Goal: Task Accomplishment & Management: Manage account settings

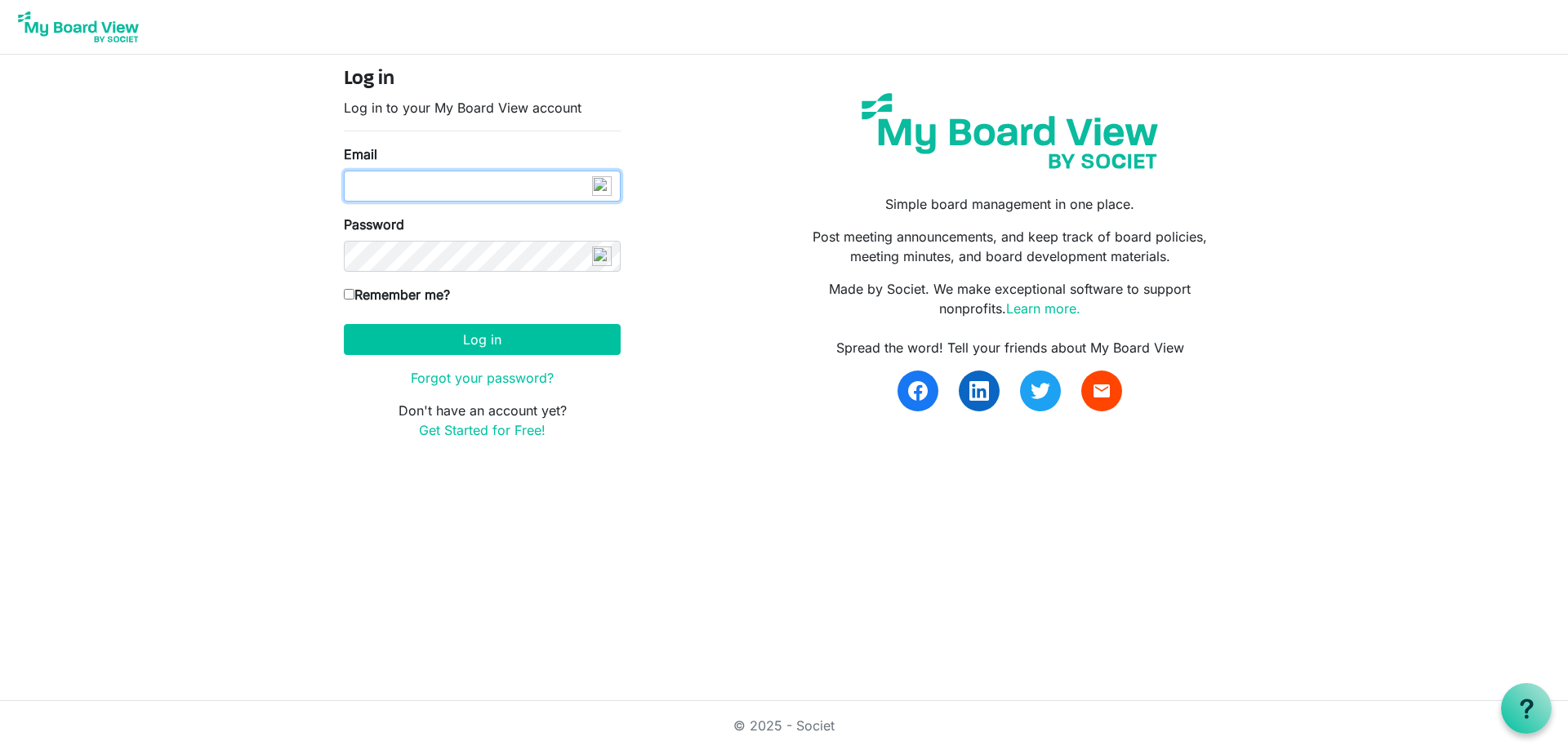
click at [428, 190] on input "Email" at bounding box center [482, 185] width 276 height 31
type input "[PERSON_NAME][EMAIL_ADDRESS][DOMAIN_NAME]"
click at [802, 358] on div "Spread the word! Tell your friends about My Board View email" at bounding box center [1010, 375] width 428 height 74
click at [396, 193] on input "Email" at bounding box center [482, 185] width 276 height 31
type input "[PERSON_NAME][EMAIL_ADDRESS][DOMAIN_NAME]"
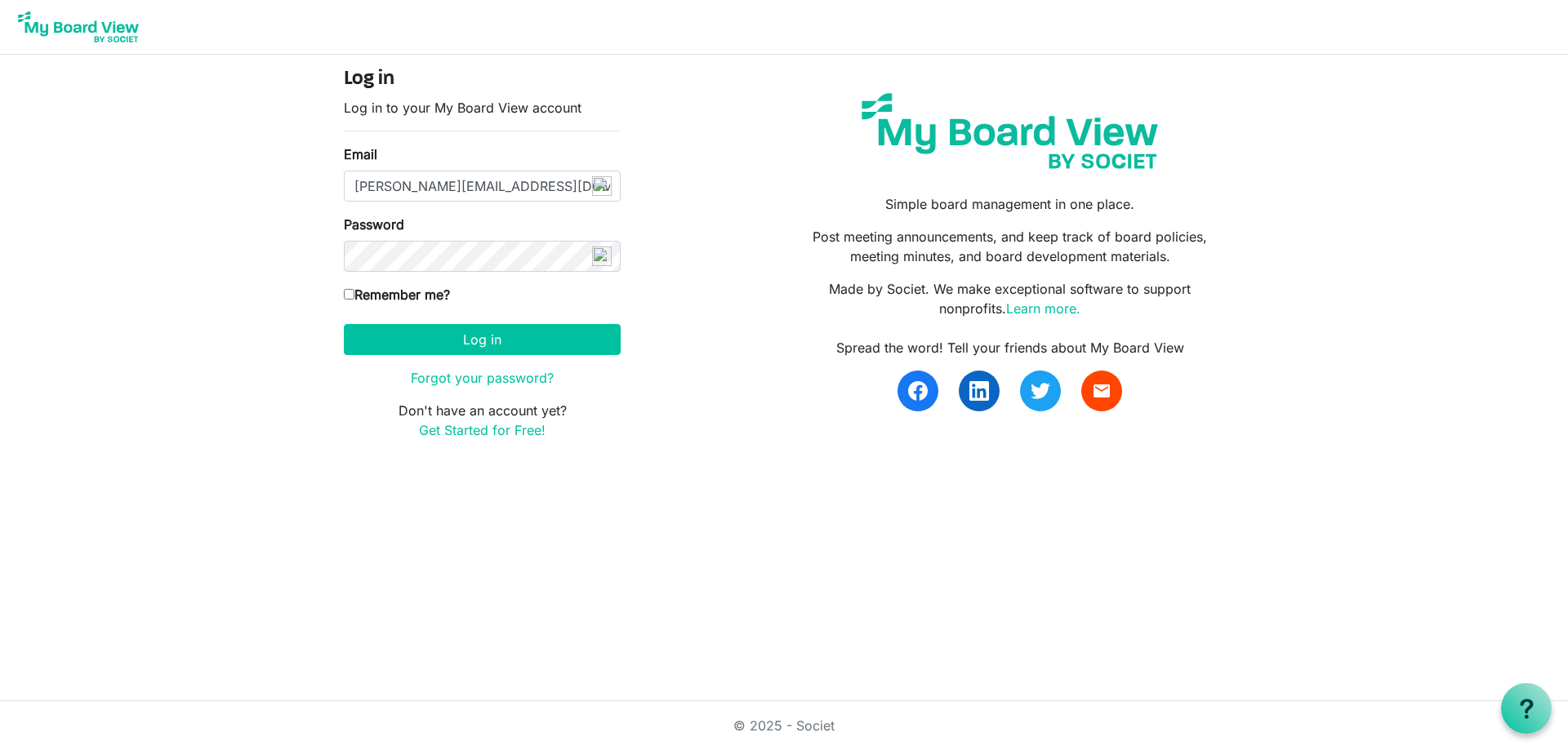
click at [349, 299] on input "Remember me?" at bounding box center [348, 293] width 10 height 10
checkbox input "true"
click at [382, 336] on button "Log in" at bounding box center [482, 340] width 276 height 31
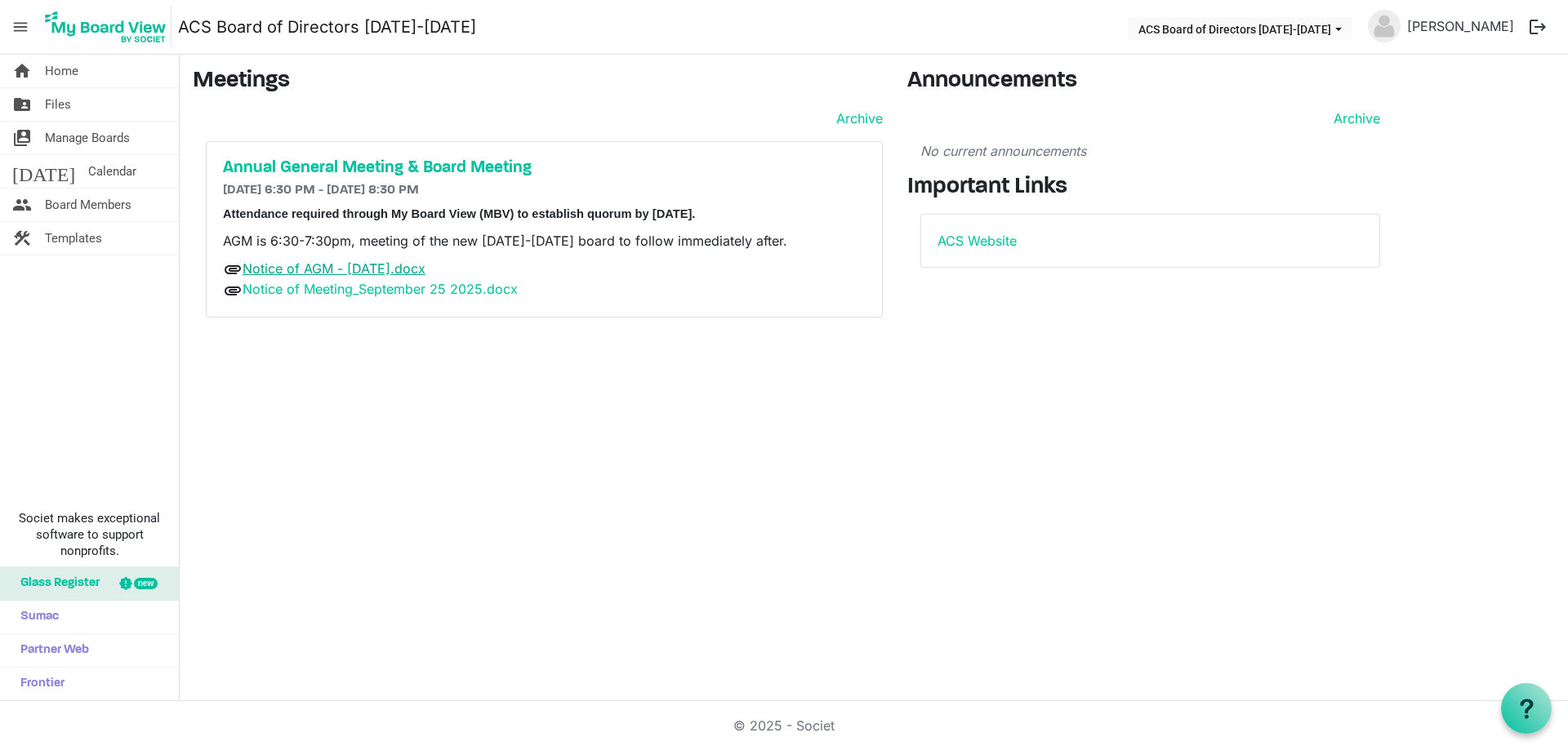
click at [350, 266] on link "Notice of AGM - September 25 2025.docx" at bounding box center [333, 268] width 183 height 16
click at [84, 75] on link "home Home" at bounding box center [89, 71] width 179 height 33
click at [88, 164] on span "Calendar" at bounding box center [112, 171] width 48 height 33
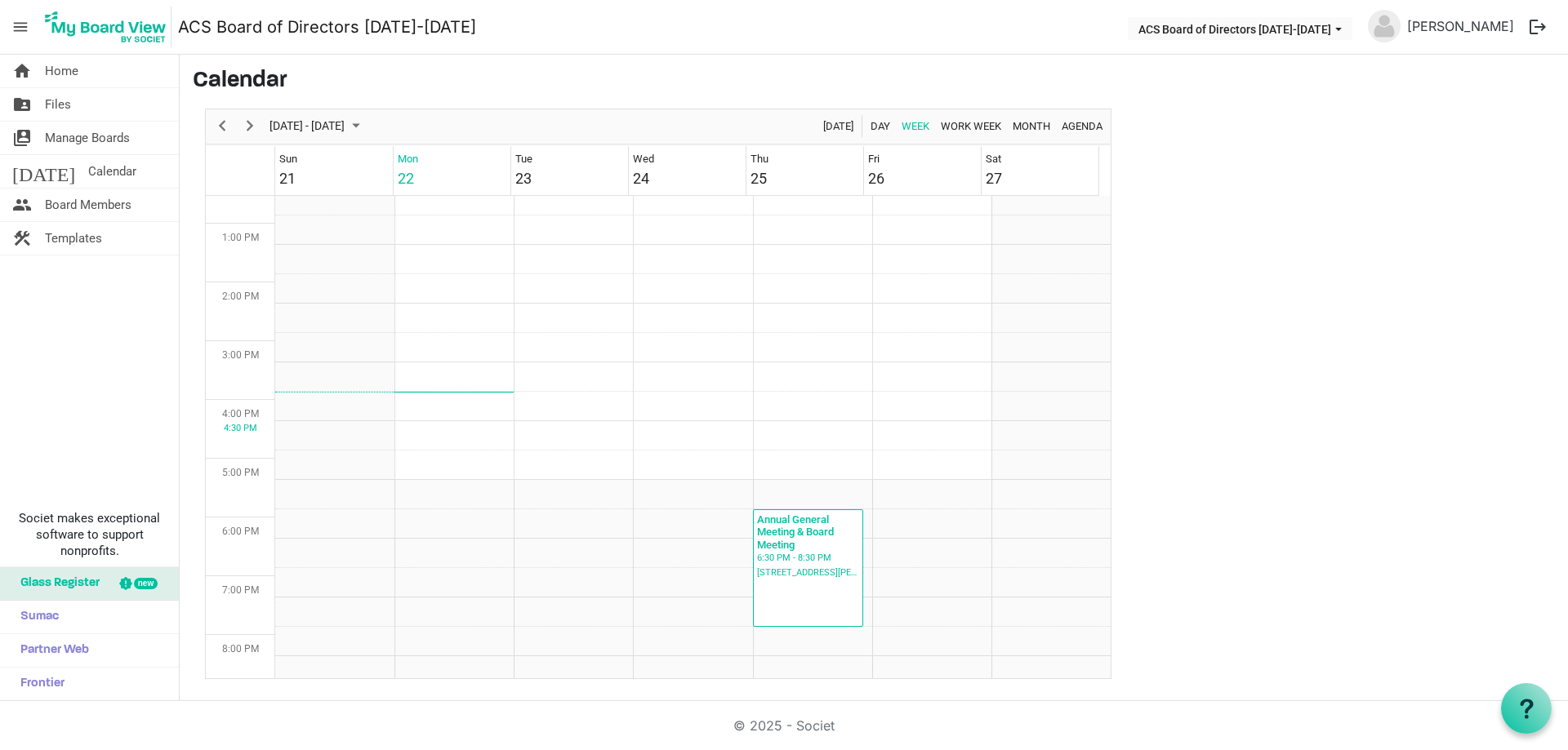
scroll to position [774, 0]
click at [790, 551] on div "6:30 PM - 8:30 PM" at bounding box center [808, 558] width 104 height 15
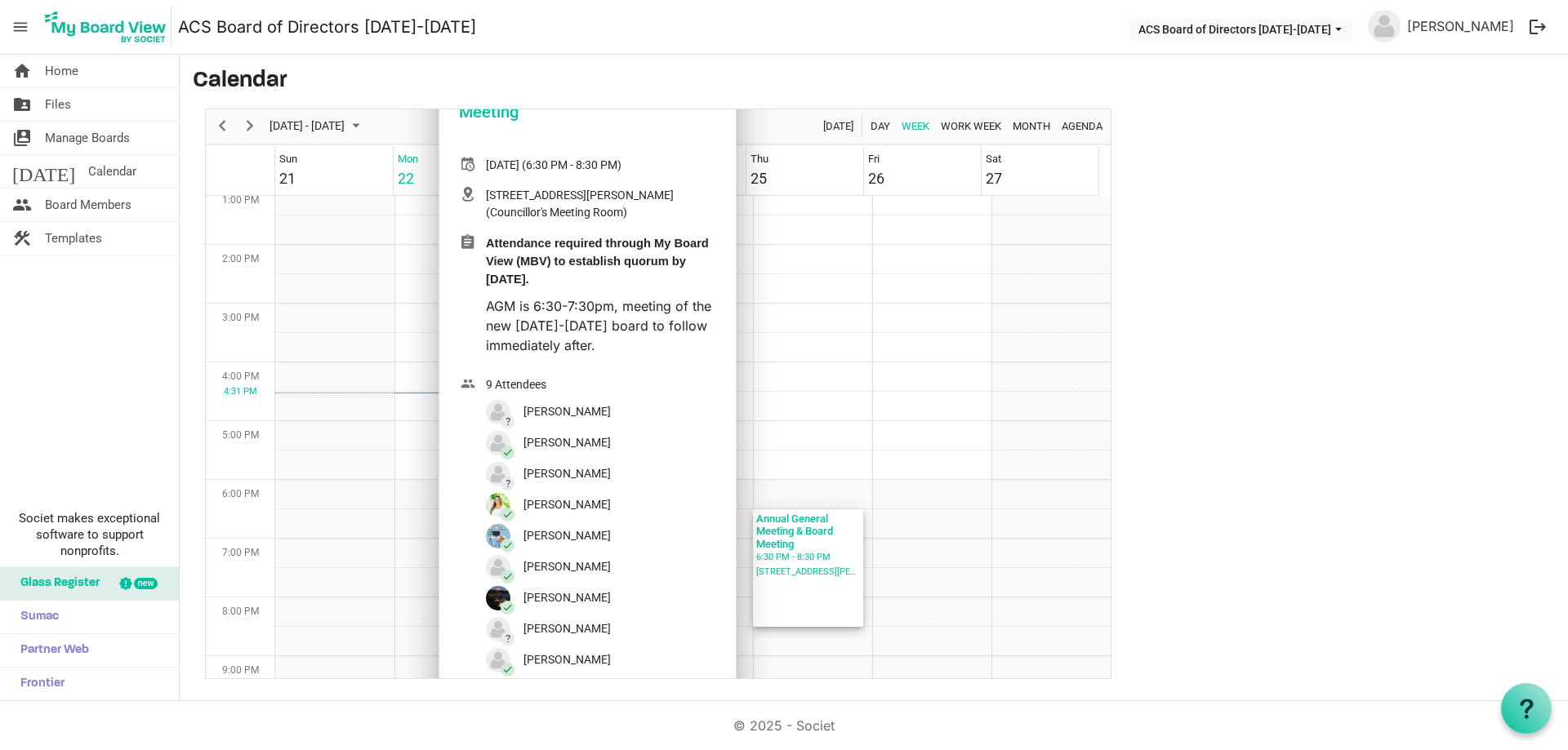
click at [557, 475] on div "? Kathryn Smith" at bounding box center [548, 474] width 125 height 25
click at [502, 475] on img "Week of September 22, 2025" at bounding box center [498, 474] width 25 height 25
drag, startPoint x: 93, startPoint y: 336, endPoint x: 72, endPoint y: 225, distance: 113.0
click at [91, 331] on div "home Home folder_shared Files switch_account Manage Boards today Calendar peopl…" at bounding box center [90, 377] width 180 height 646
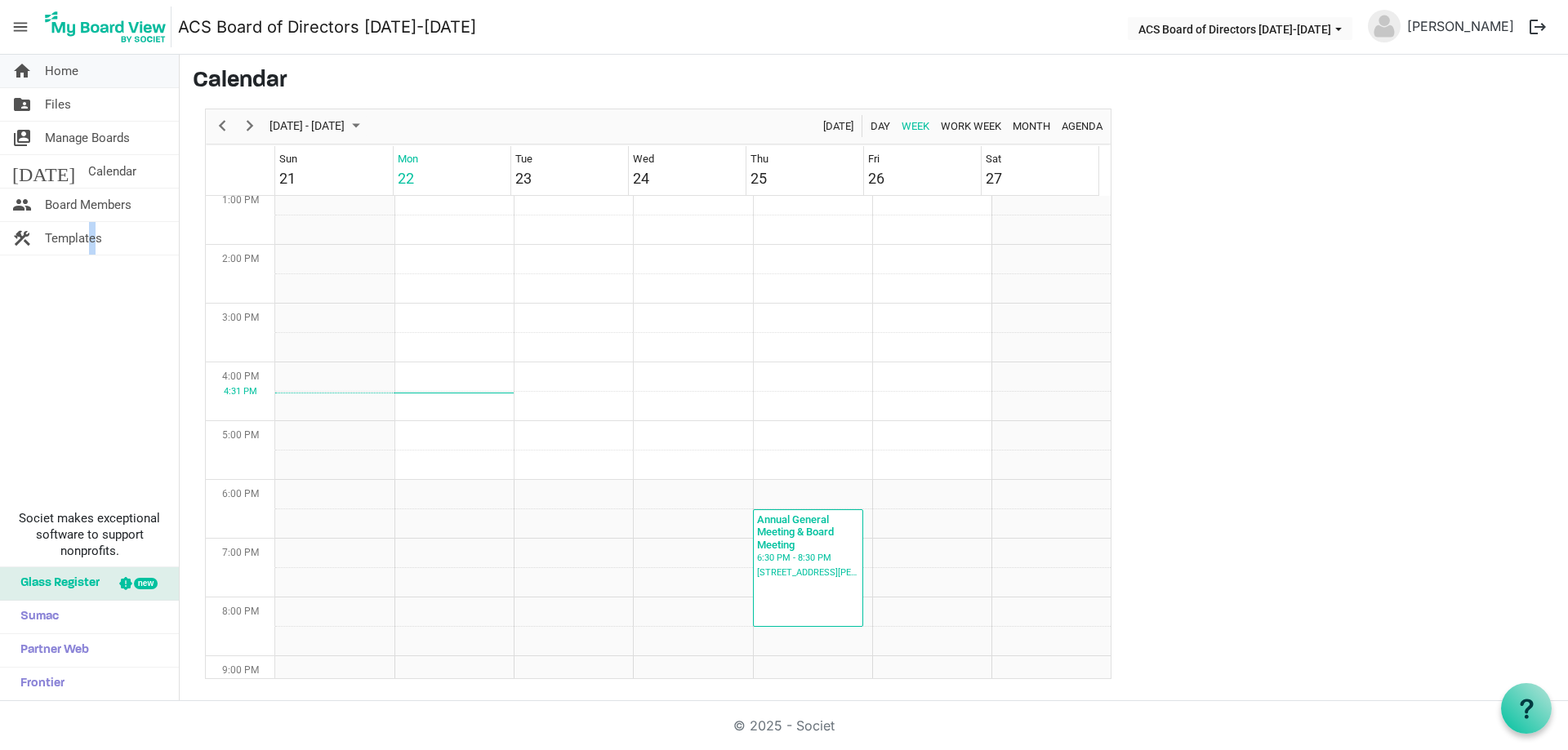
click at [66, 72] on span "Home" at bounding box center [61, 71] width 33 height 33
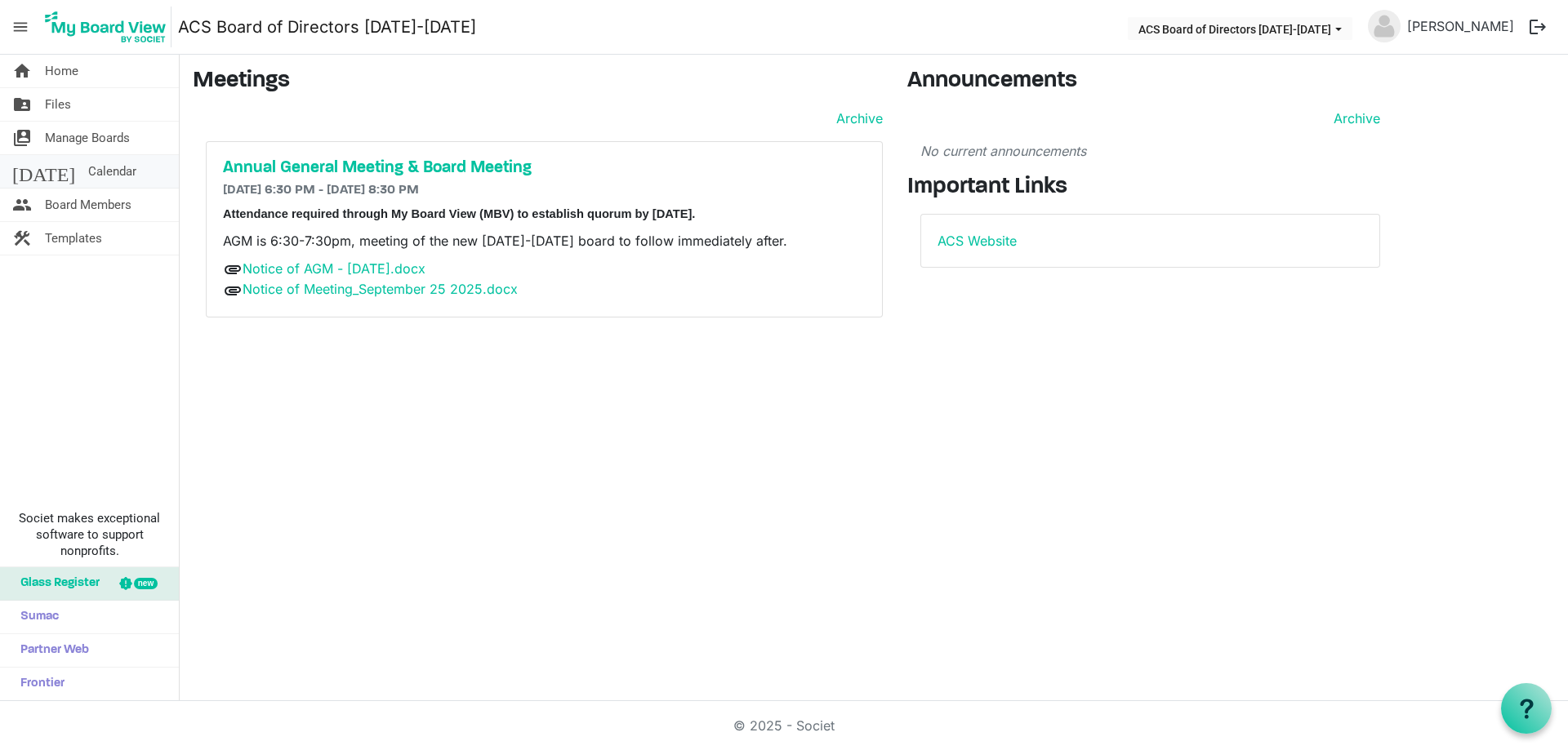
click at [88, 172] on span "Calendar" at bounding box center [112, 171] width 48 height 33
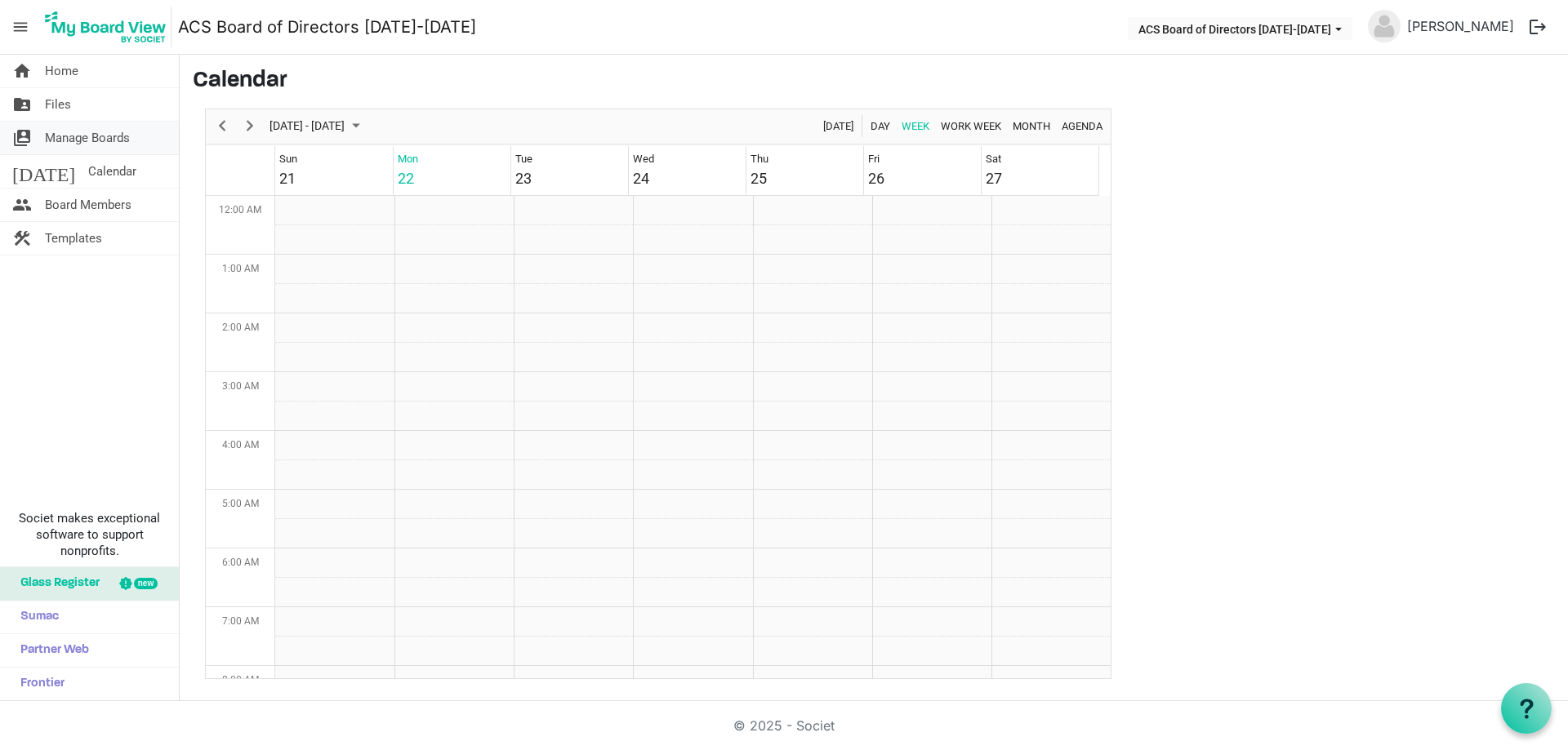
scroll to position [529, 0]
click at [71, 105] on link "folder_shared Files" at bounding box center [89, 104] width 179 height 33
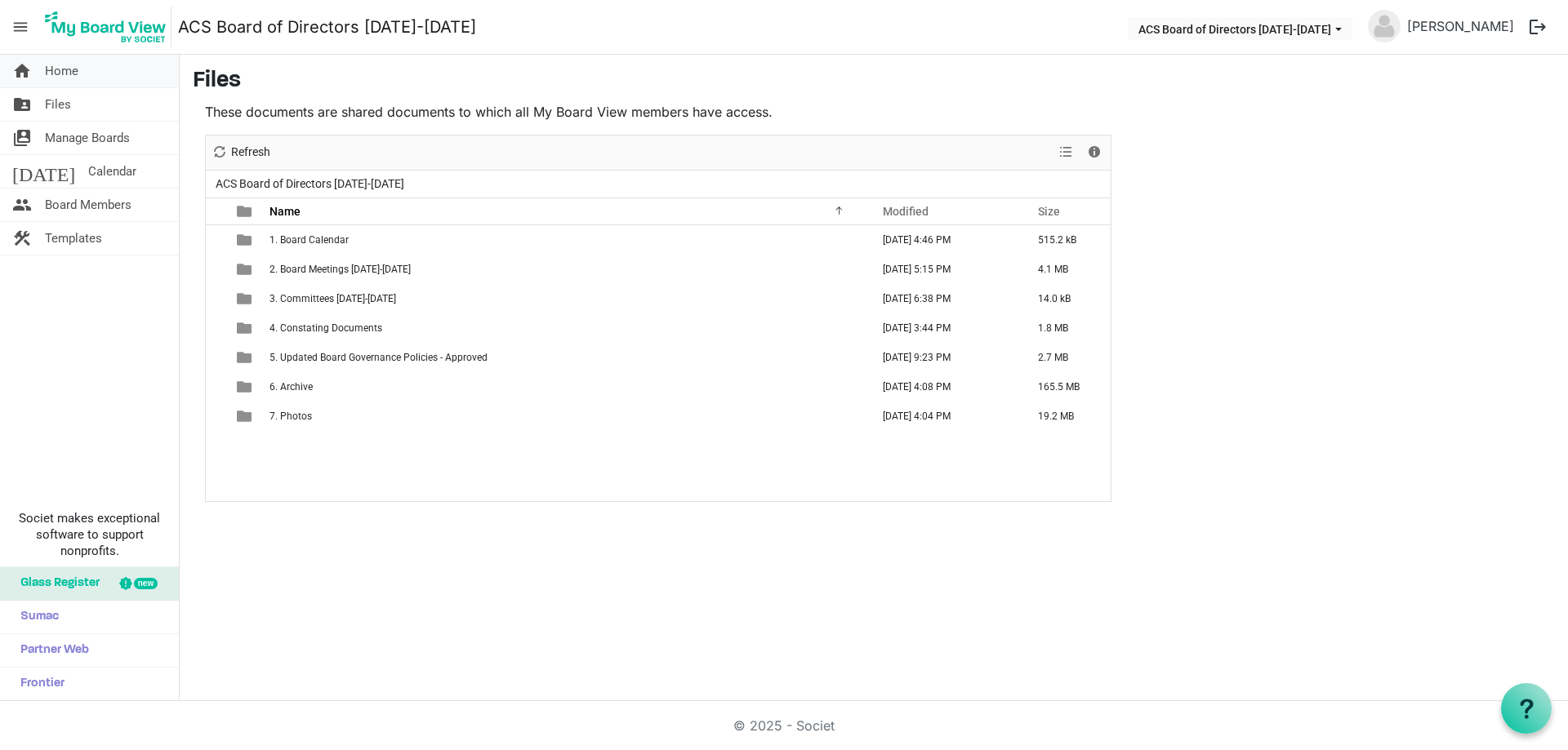
click at [75, 65] on span "Home" at bounding box center [61, 71] width 33 height 33
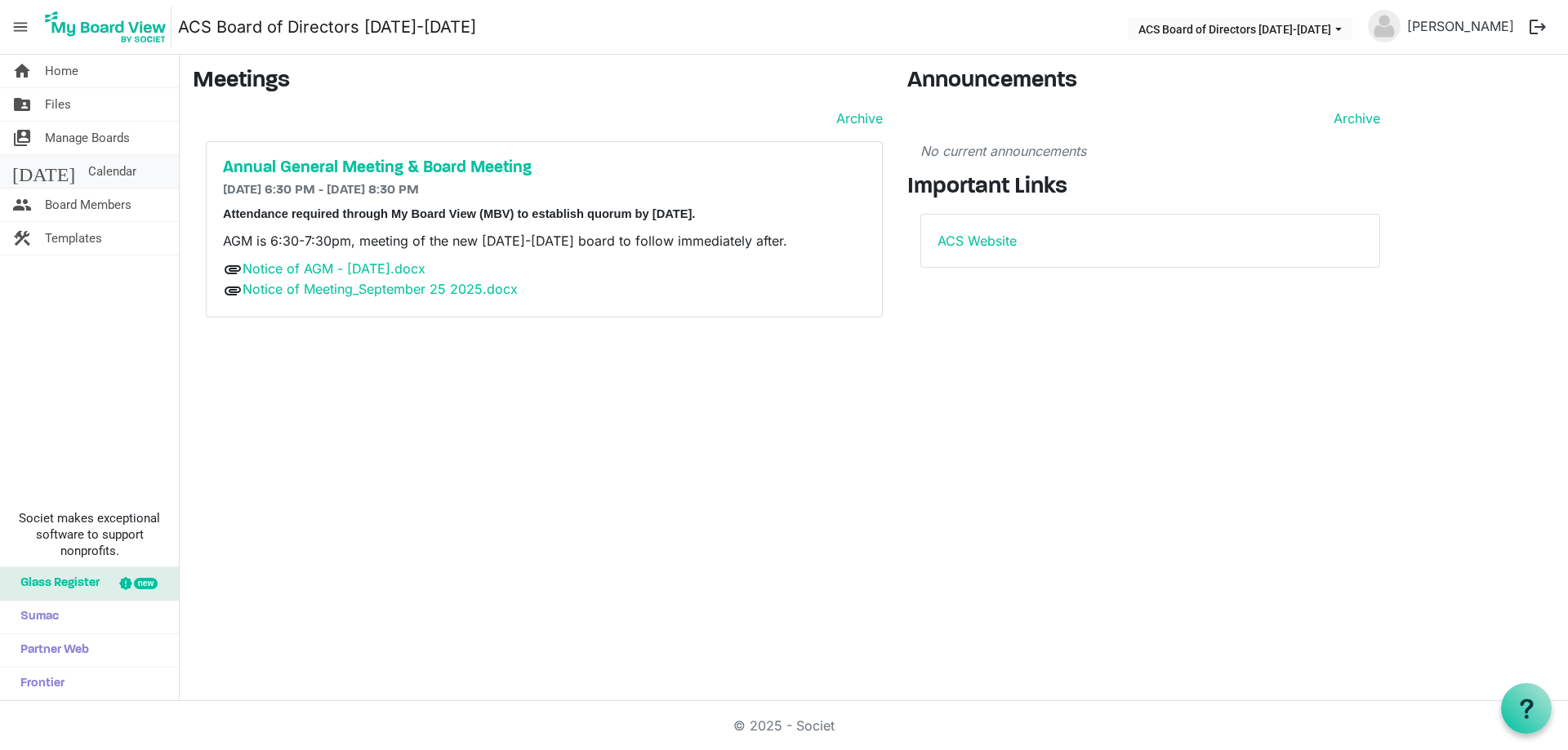
click at [88, 169] on span "Calendar" at bounding box center [112, 171] width 48 height 33
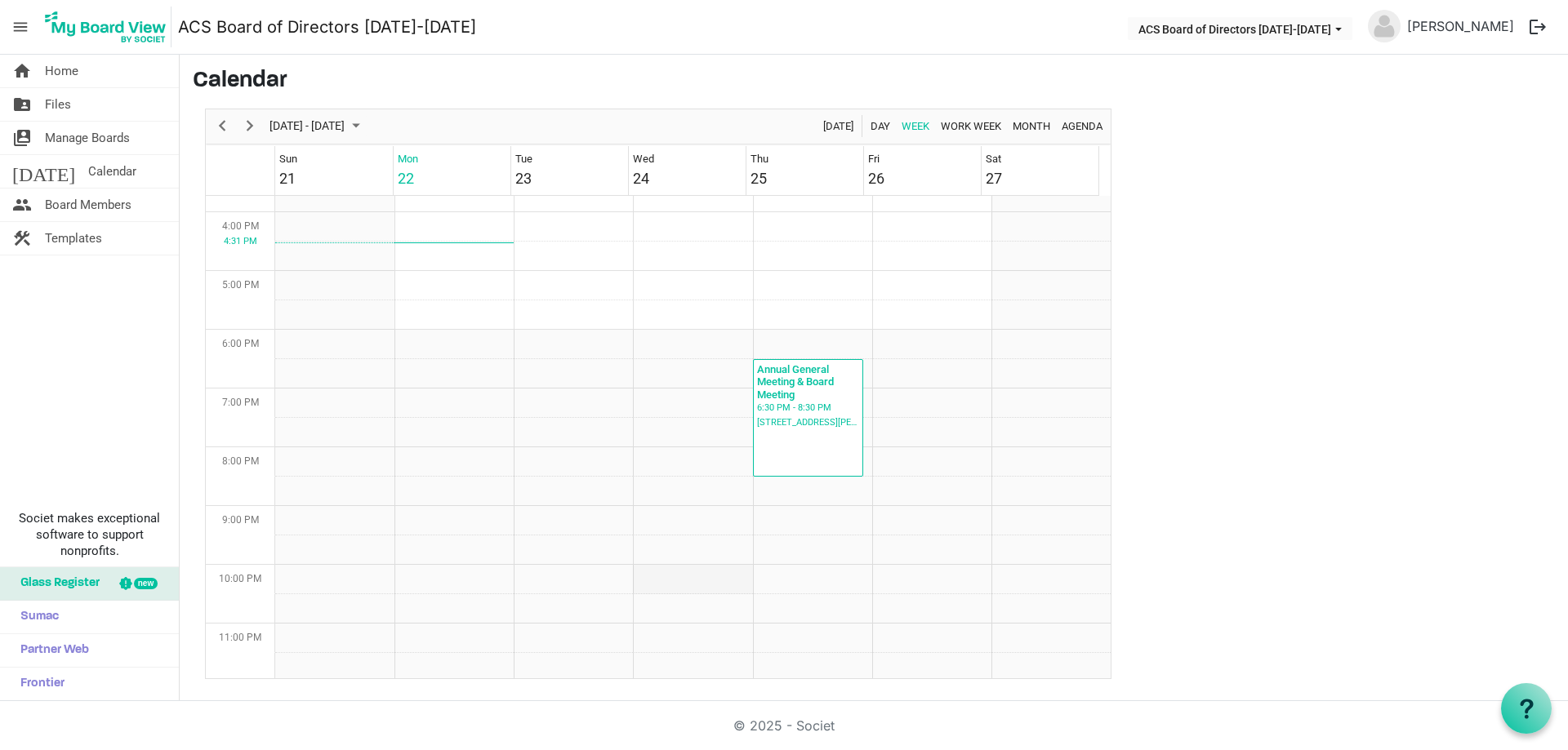
scroll to position [928, 0]
click at [801, 379] on div "Annual General Meeting & Board Meeting" at bounding box center [808, 375] width 104 height 42
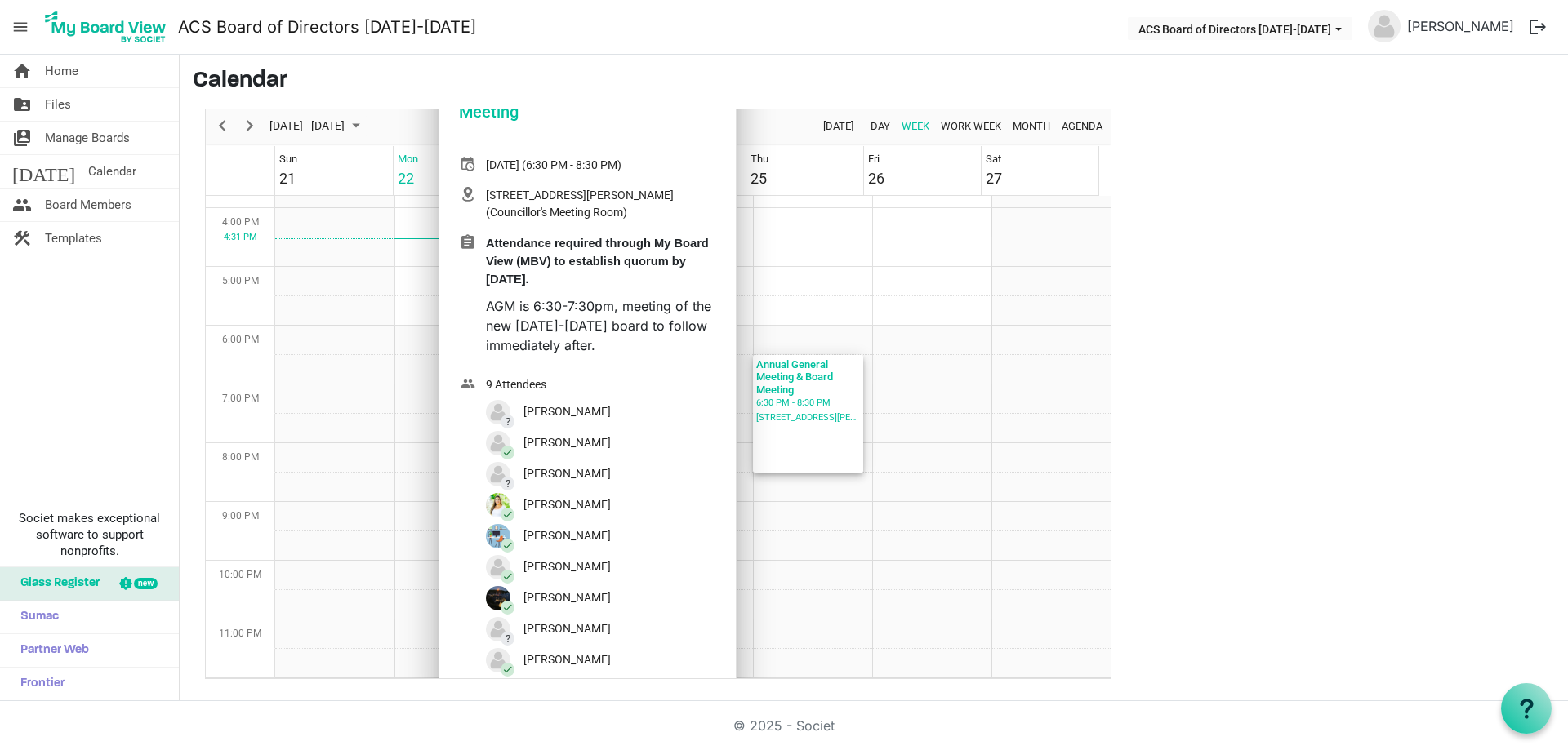
click at [801, 379] on div "Annual General Meeting & Board Meeting" at bounding box center [808, 375] width 104 height 42
click at [530, 473] on div "? Kathryn Smith" at bounding box center [548, 474] width 125 height 25
click at [129, 335] on div "home Home folder_shared Files switch_account Manage Boards today Calendar peopl…" at bounding box center [90, 377] width 180 height 646
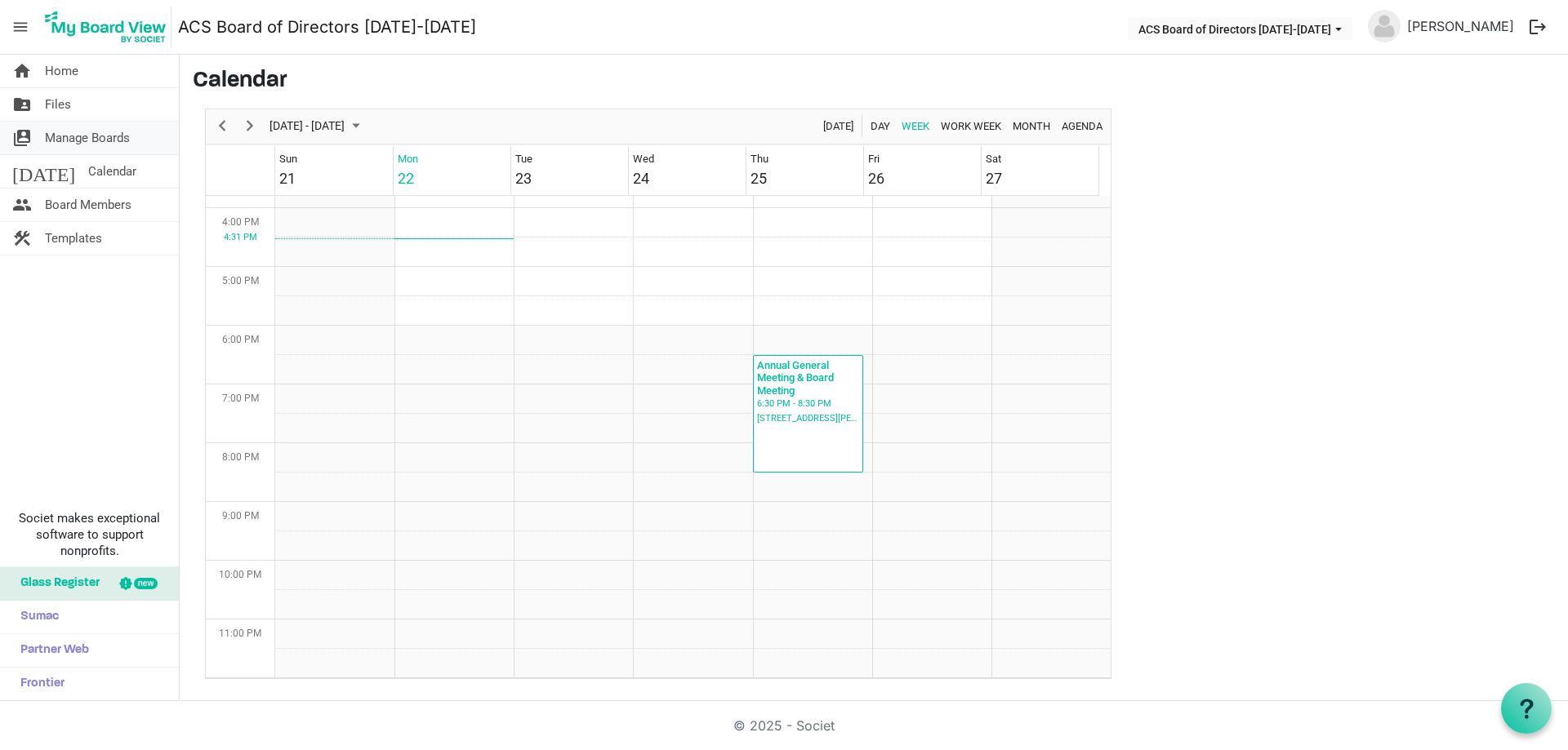
click at [80, 140] on span "Manage Boards" at bounding box center [87, 138] width 85 height 33
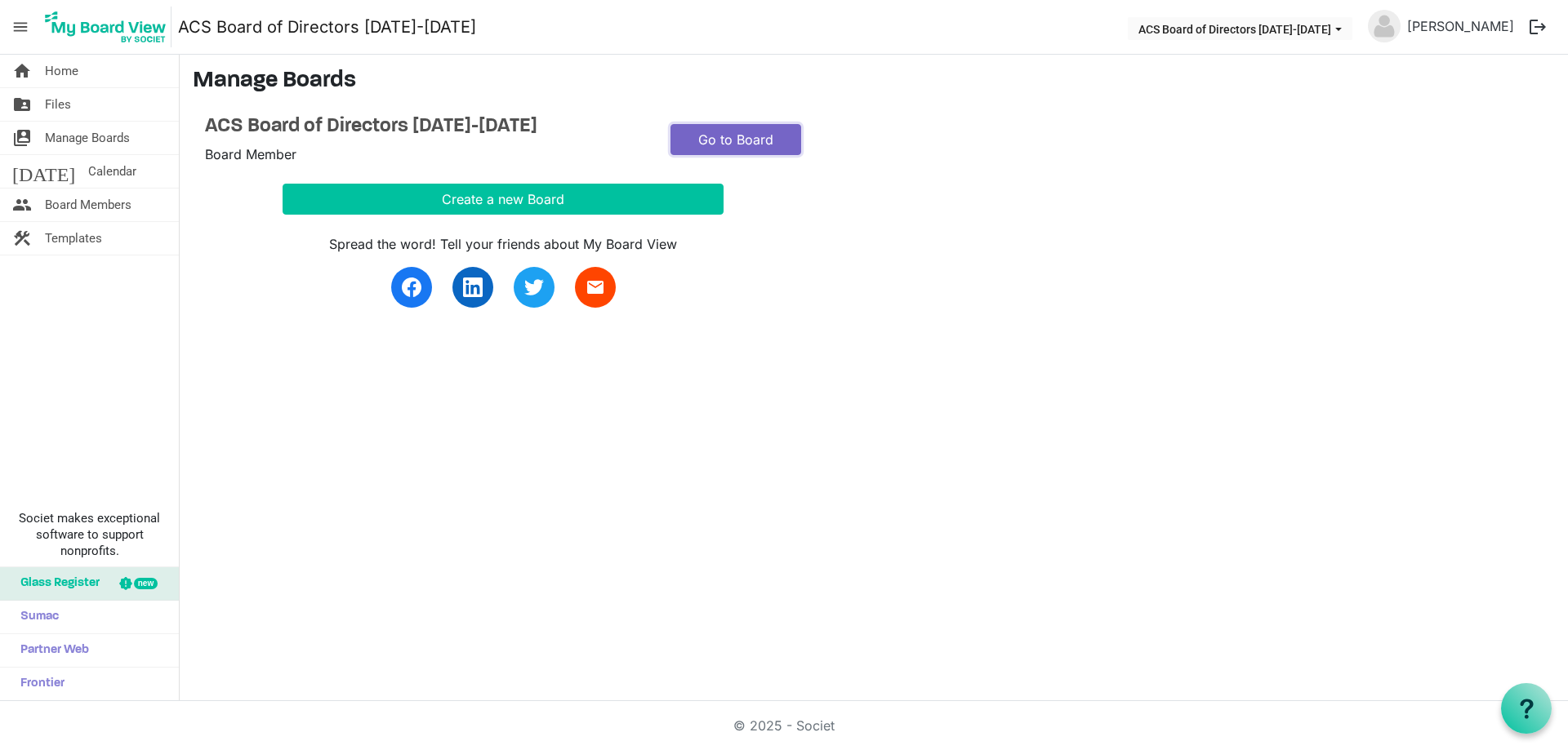
click at [749, 141] on link "Go to Board" at bounding box center [735, 139] width 131 height 31
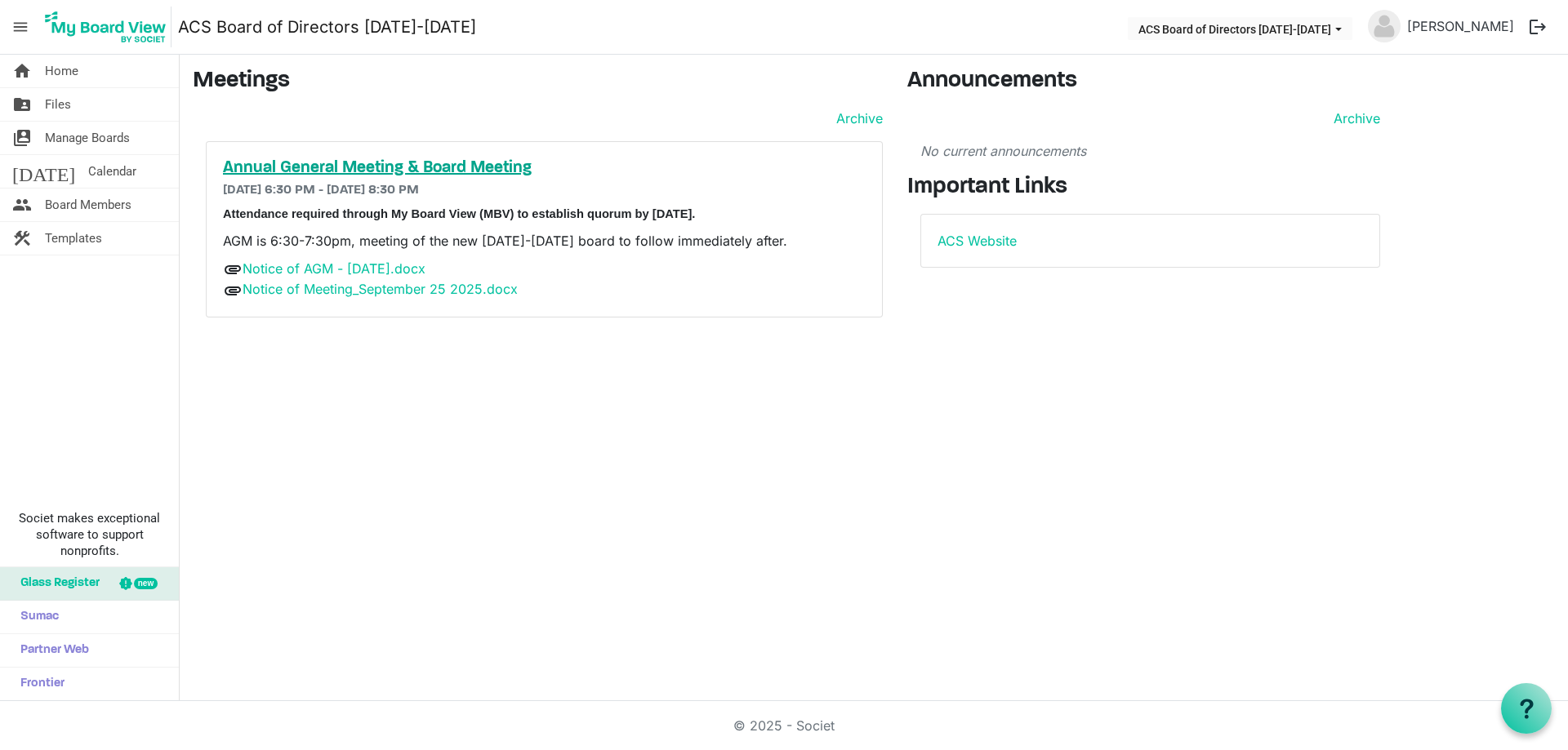
click at [274, 164] on h5 "Annual General Meeting & Board Meeting" at bounding box center [544, 167] width 643 height 20
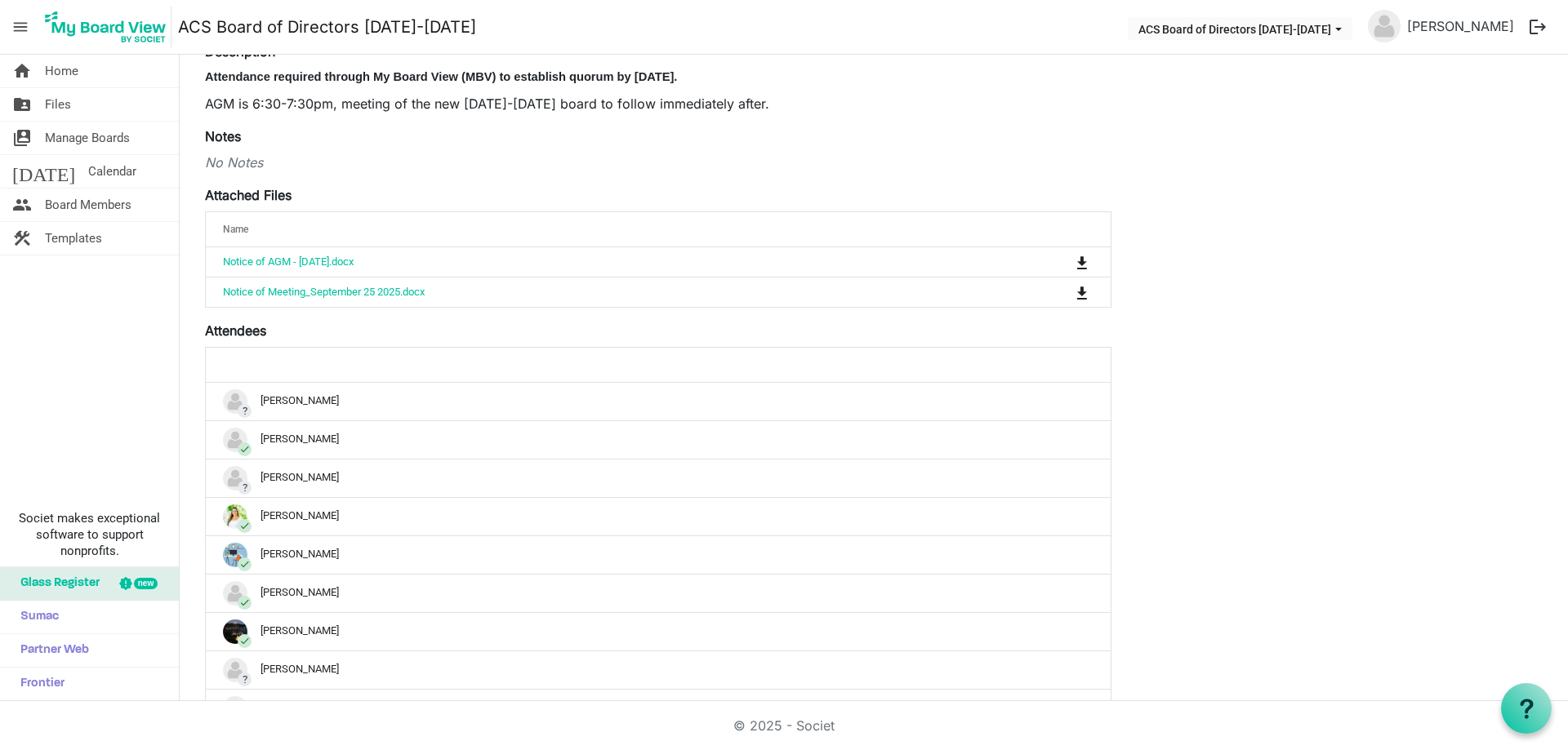
scroll to position [245, 0]
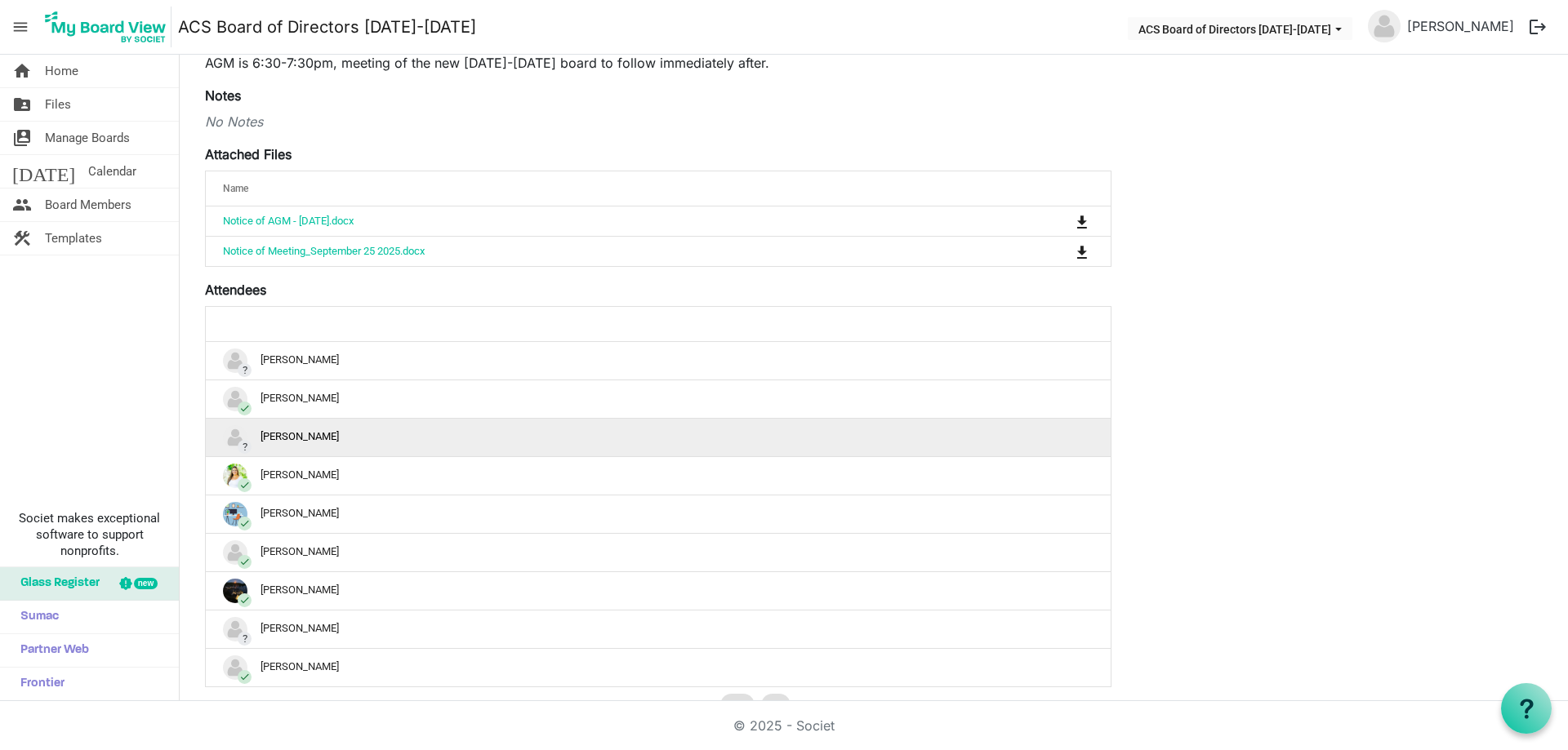
click at [239, 440] on div "?" at bounding box center [244, 446] width 14 height 14
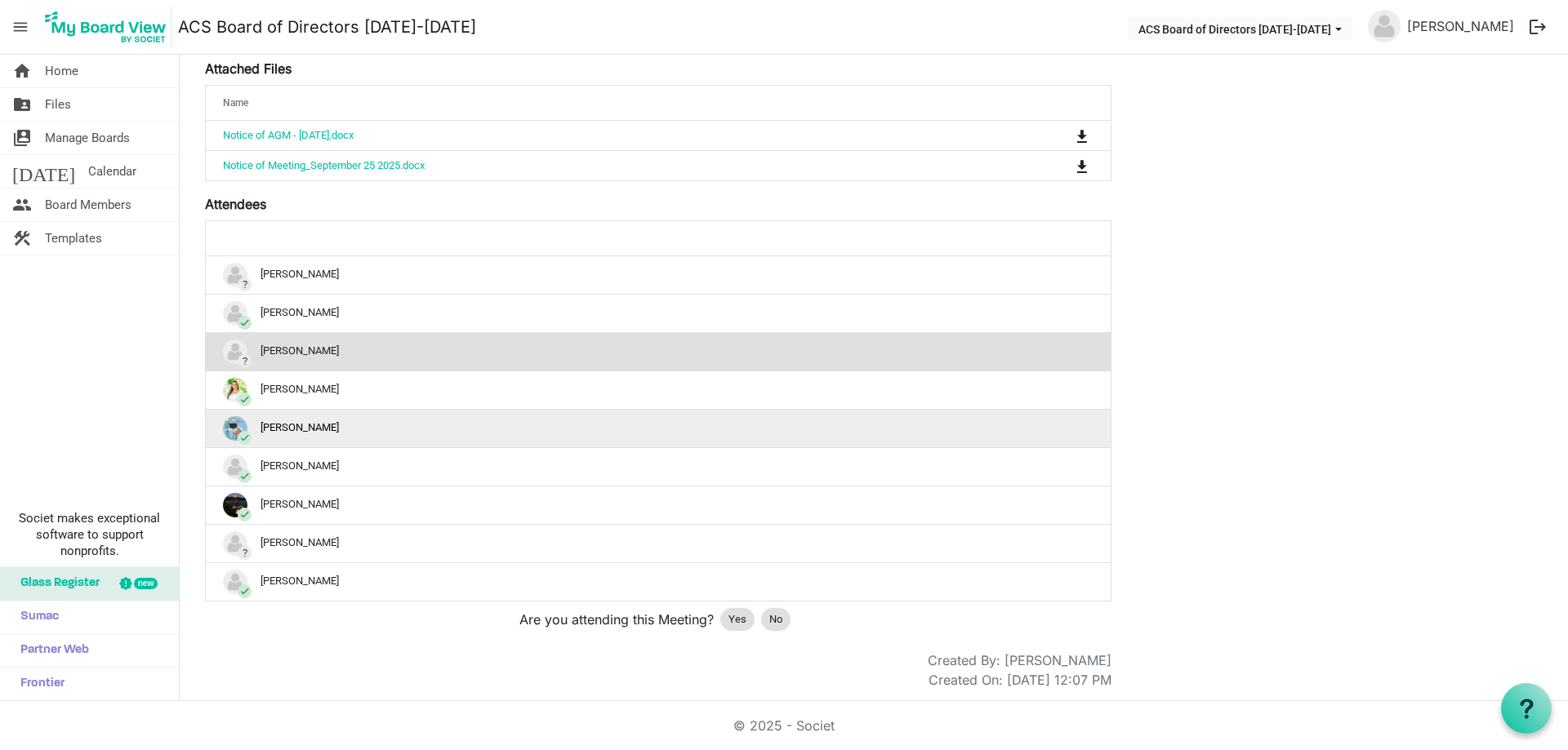
scroll to position [332, 0]
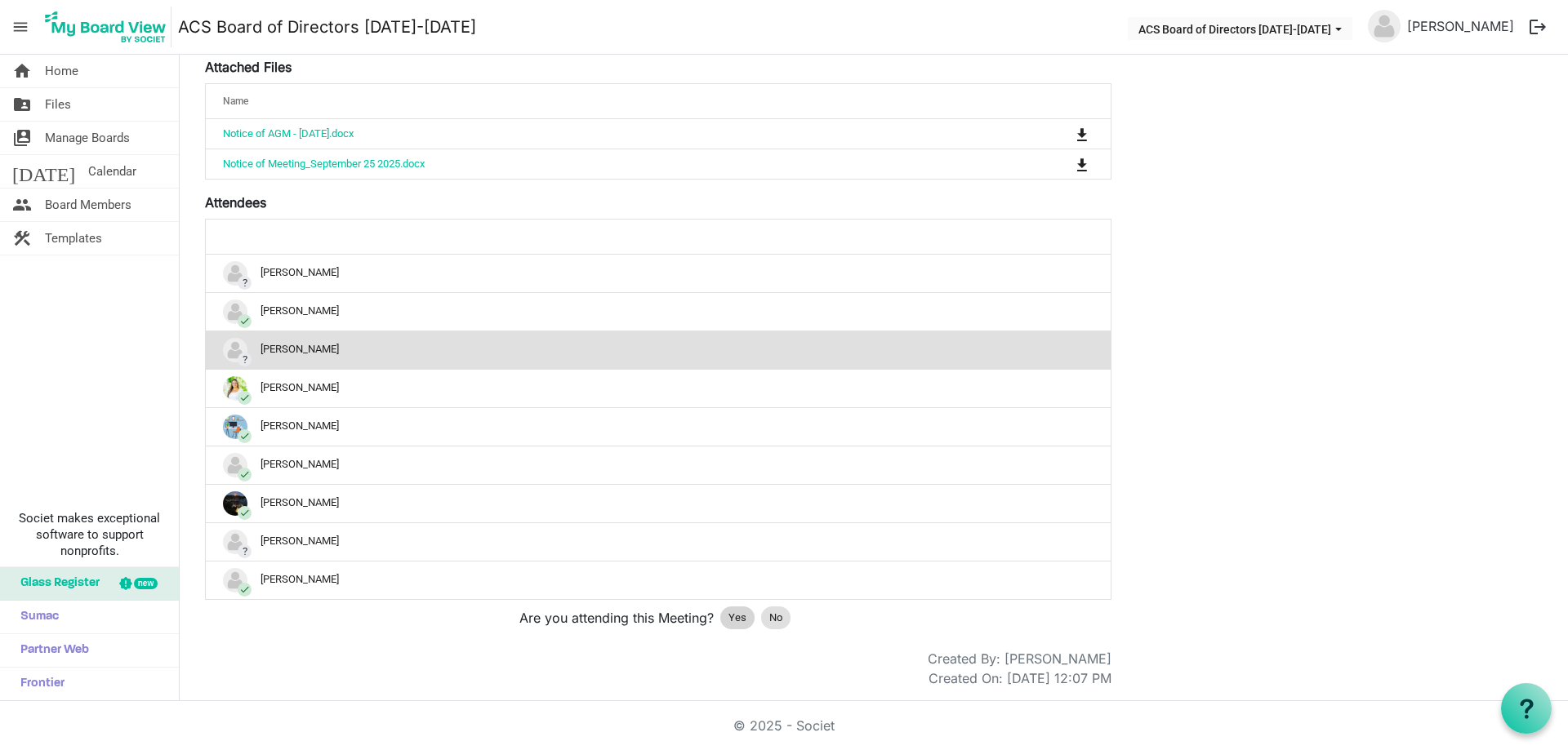
click at [723, 618] on div "Yes" at bounding box center [737, 618] width 34 height 23
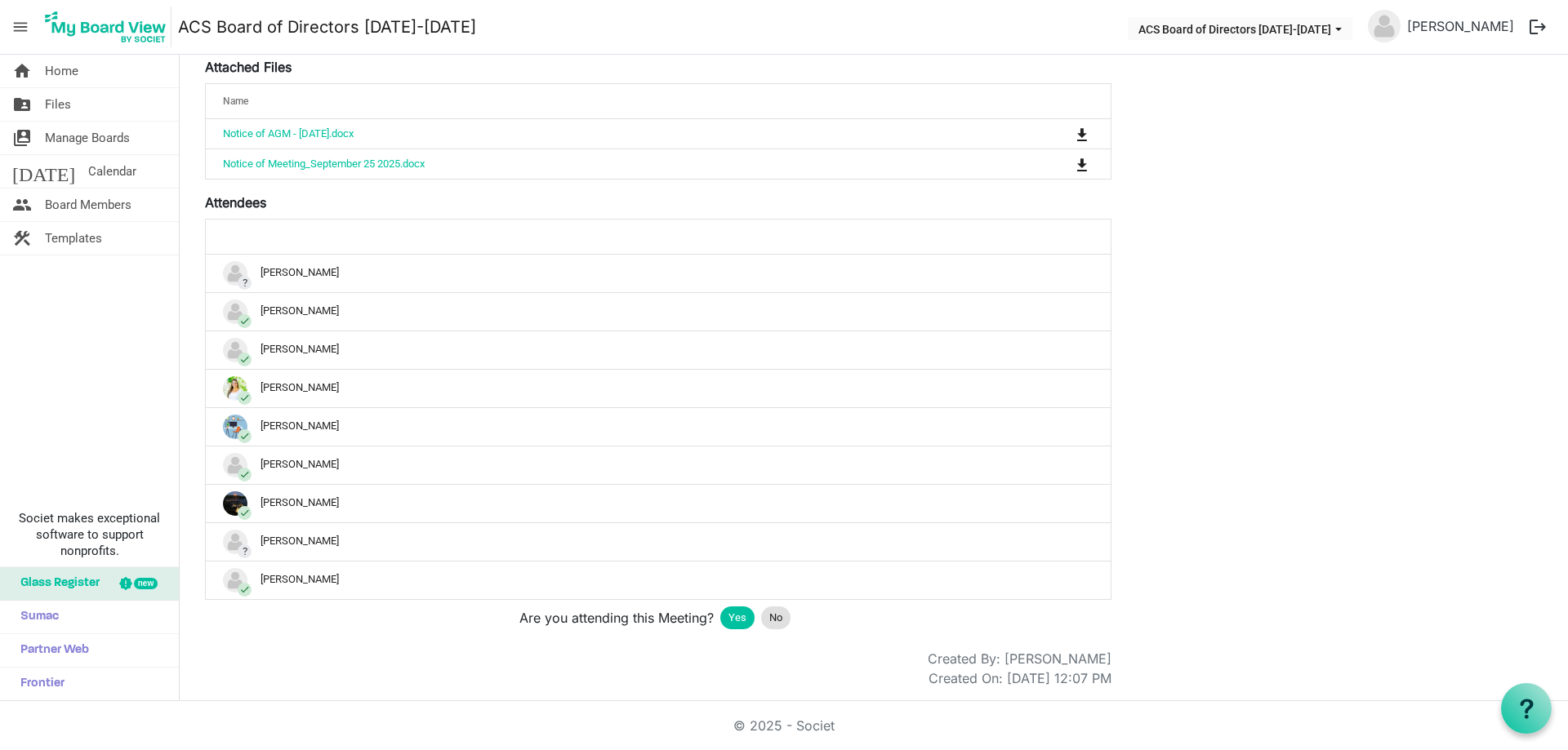
click at [323, 640] on div "Annual General Meeting & Board Meeting [DATE] 6:30 PM - [DATE] 8:30 PM Location…" at bounding box center [659, 238] width 907 height 900
